Goal: Navigation & Orientation: Find specific page/section

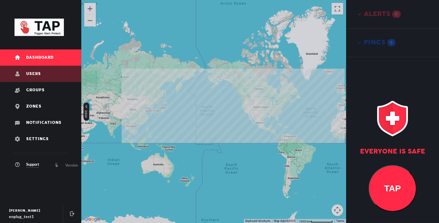
click at [49, 79] on link "Users" at bounding box center [40, 74] width 81 height 16
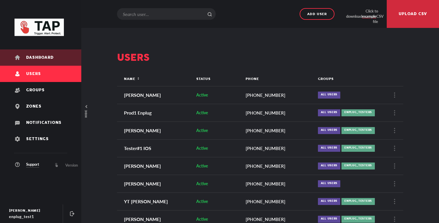
click at [50, 62] on link "Dashboard" at bounding box center [40, 57] width 81 height 16
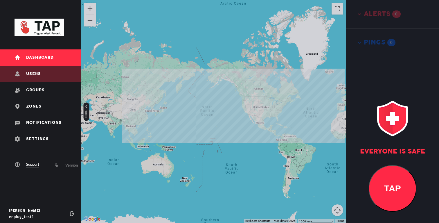
click at [56, 73] on link "Users" at bounding box center [40, 74] width 81 height 16
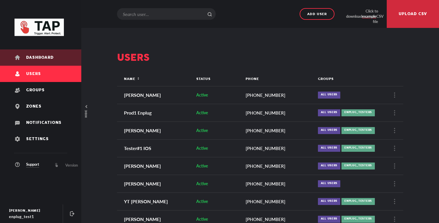
click at [56, 61] on link "Dashboard" at bounding box center [40, 57] width 81 height 16
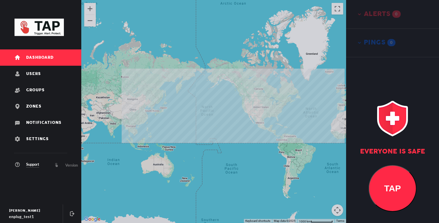
drag, startPoint x: 234, startPoint y: 127, endPoint x: 240, endPoint y: 127, distance: 6.1
click at [240, 127] on div at bounding box center [213, 111] width 265 height 223
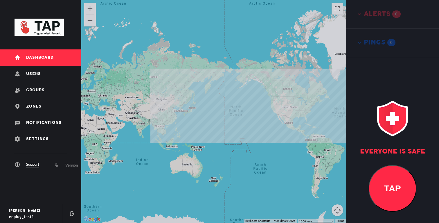
drag, startPoint x: 256, startPoint y: 122, endPoint x: 223, endPoint y: 122, distance: 32.2
click at [223, 122] on div at bounding box center [213, 111] width 265 height 223
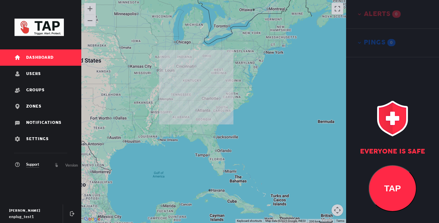
drag, startPoint x: 211, startPoint y: 104, endPoint x: 211, endPoint y: 116, distance: 12.5
click at [211, 115] on div at bounding box center [213, 111] width 265 height 223
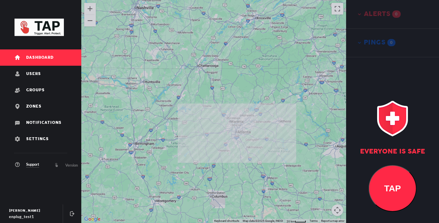
drag, startPoint x: 217, startPoint y: 123, endPoint x: 195, endPoint y: 134, distance: 25.5
click at [195, 134] on div at bounding box center [213, 111] width 265 height 223
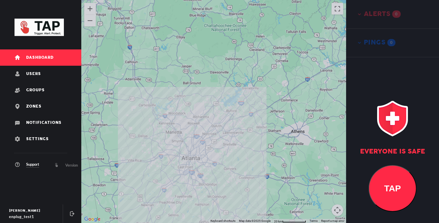
drag, startPoint x: 200, startPoint y: 117, endPoint x: 224, endPoint y: 84, distance: 41.1
click at [224, 85] on div at bounding box center [213, 111] width 265 height 223
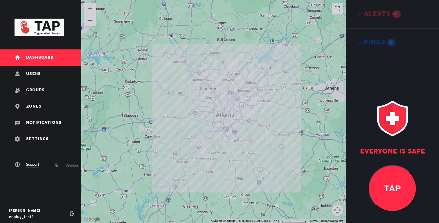
drag, startPoint x: 224, startPoint y: 84, endPoint x: 210, endPoint y: 106, distance: 26.0
click at [210, 106] on div at bounding box center [213, 111] width 265 height 223
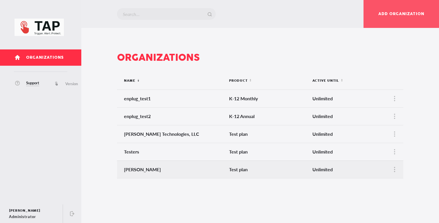
click at [191, 169] on div "[PERSON_NAME]" at bounding box center [174, 169] width 101 height 6
click at [392, 170] on div at bounding box center [394, 169] width 17 height 17
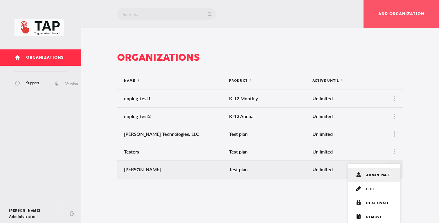
click at [379, 176] on span "admin page" at bounding box center [378, 175] width 24 height 6
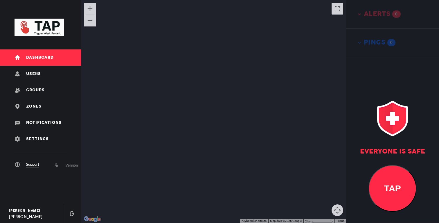
drag, startPoint x: 225, startPoint y: 114, endPoint x: 215, endPoint y: 148, distance: 35.5
click at [215, 148] on div at bounding box center [213, 111] width 265 height 223
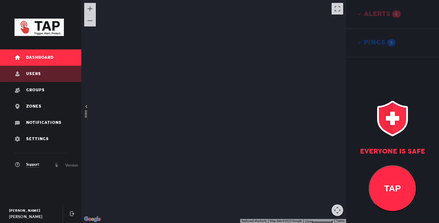
click at [60, 78] on link "Users" at bounding box center [40, 74] width 81 height 16
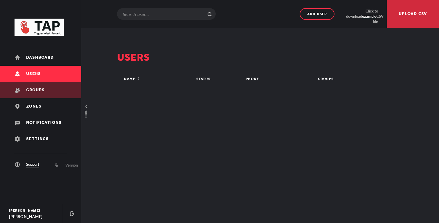
click at [56, 96] on link "Groups" at bounding box center [40, 90] width 81 height 16
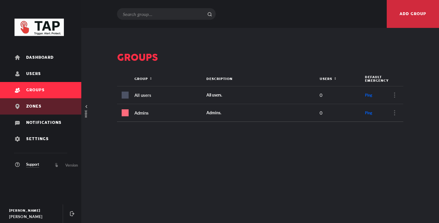
click at [53, 107] on link "Zones" at bounding box center [40, 106] width 81 height 16
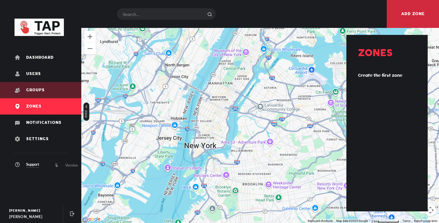
click at [56, 86] on link "Groups" at bounding box center [40, 90] width 81 height 16
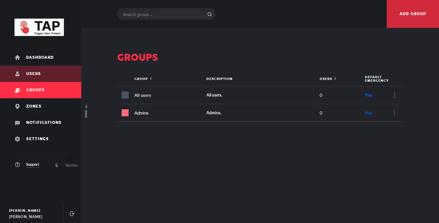
click at [56, 72] on link "Users" at bounding box center [40, 74] width 81 height 16
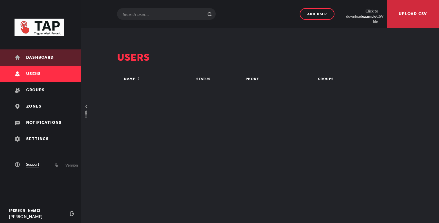
click at [57, 55] on link "Dashboard" at bounding box center [40, 57] width 81 height 16
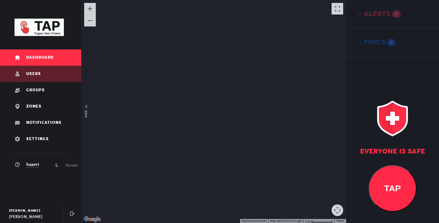
click at [53, 80] on link "Users" at bounding box center [40, 74] width 81 height 16
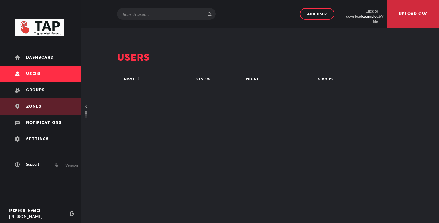
click at [52, 108] on link "Zones" at bounding box center [40, 106] width 81 height 16
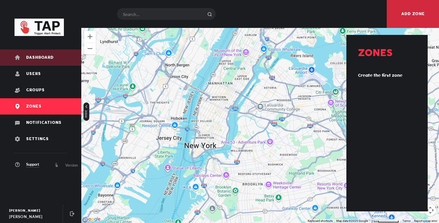
click at [58, 59] on link "Dashboard" at bounding box center [40, 57] width 81 height 16
